Goal: Task Accomplishment & Management: Complete application form

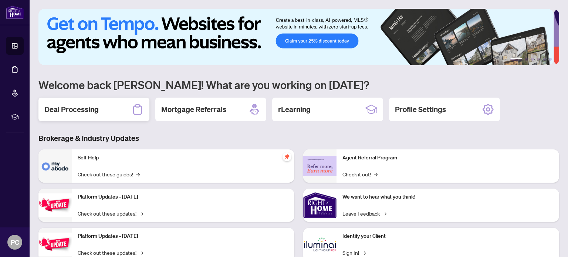
click at [58, 107] on h2 "Deal Processing" at bounding box center [71, 109] width 54 height 10
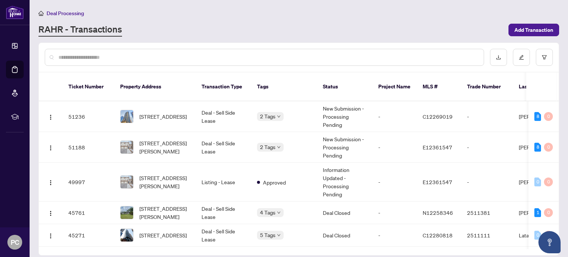
click at [105, 56] on input "text" at bounding box center [267, 57] width 419 height 8
click at [173, 112] on span "[STREET_ADDRESS]" at bounding box center [162, 116] width 47 height 8
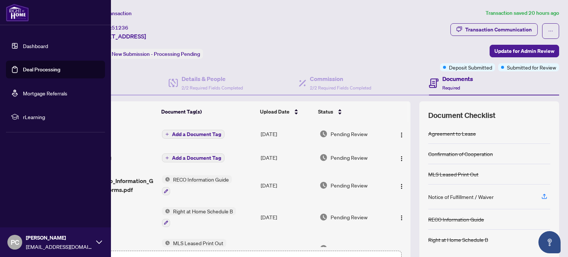
click at [51, 71] on link "Deal Processing" at bounding box center [41, 69] width 37 height 7
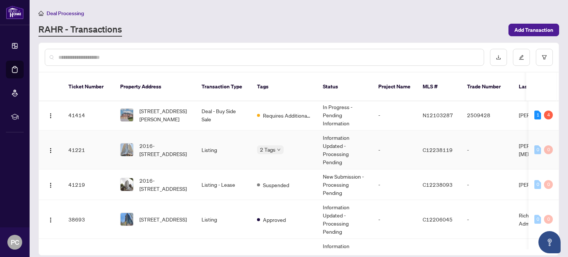
scroll to position [444, 0]
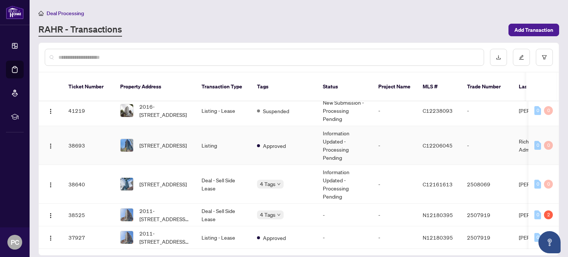
click at [194, 135] on td "[STREET_ADDRESS]" at bounding box center [154, 145] width 81 height 39
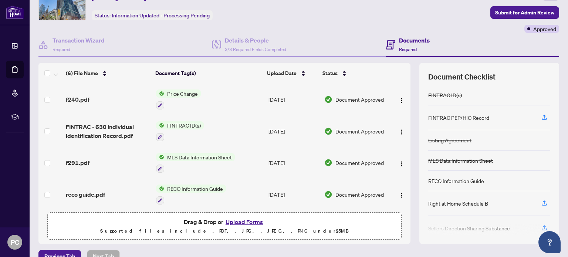
scroll to position [52, 0]
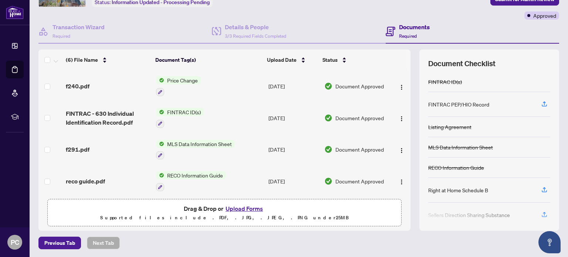
click at [229, 211] on button "Upload Forms" at bounding box center [244, 209] width 42 height 10
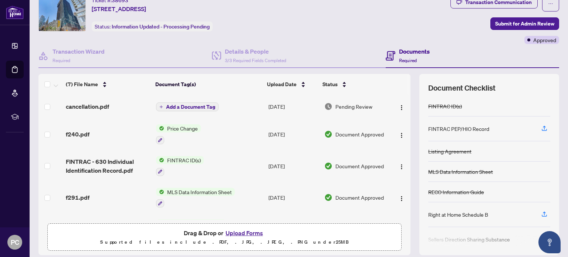
scroll to position [0, 0]
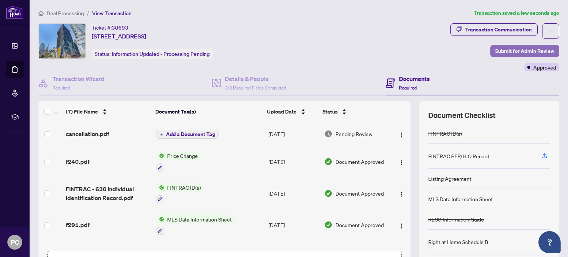
click at [515, 51] on span "Submit for Admin Review" at bounding box center [524, 51] width 59 height 12
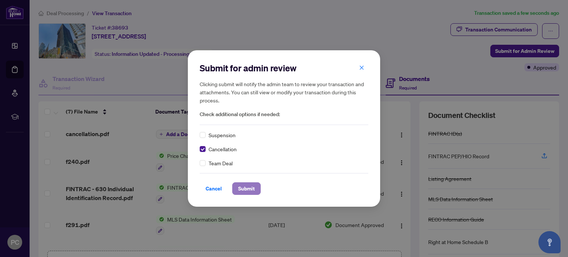
click at [247, 192] on span "Submit" at bounding box center [246, 189] width 17 height 12
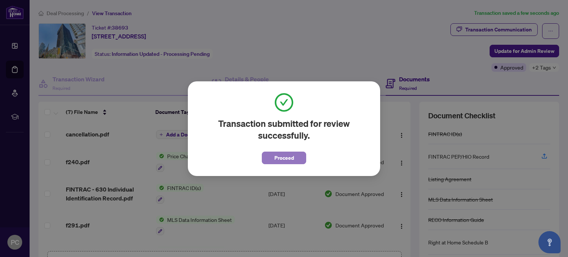
click at [290, 156] on span "Proceed" at bounding box center [284, 158] width 20 height 12
